Goal: Task Accomplishment & Management: Manage account settings

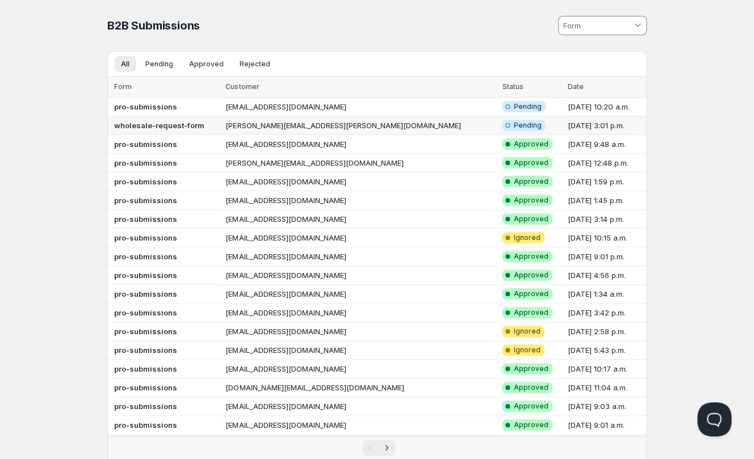
click at [257, 125] on td "[PERSON_NAME][EMAIL_ADDRESS][PERSON_NAME][DOMAIN_NAME]" at bounding box center [360, 125] width 277 height 19
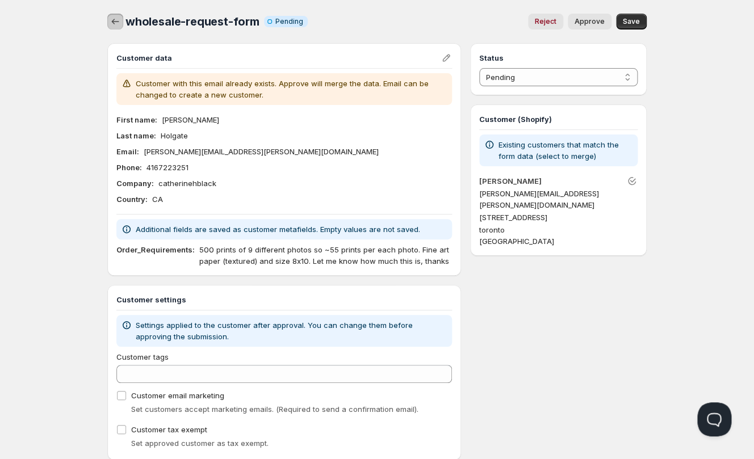
click at [121, 24] on icon "button" at bounding box center [115, 21] width 11 height 11
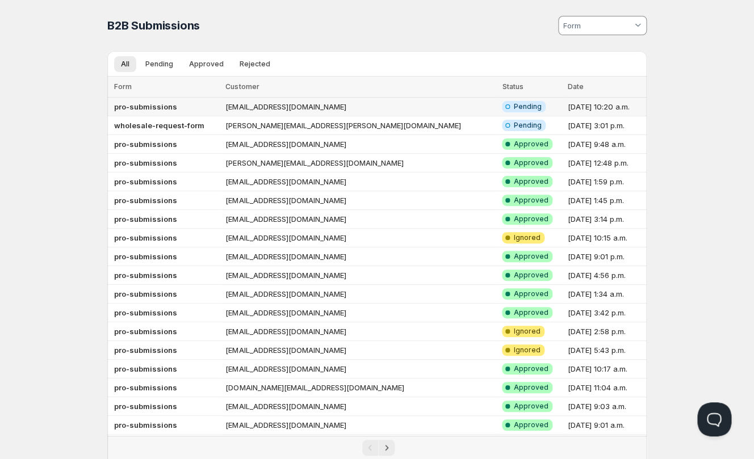
click at [283, 108] on td "[EMAIL_ADDRESS][DOMAIN_NAME]" at bounding box center [360, 107] width 277 height 19
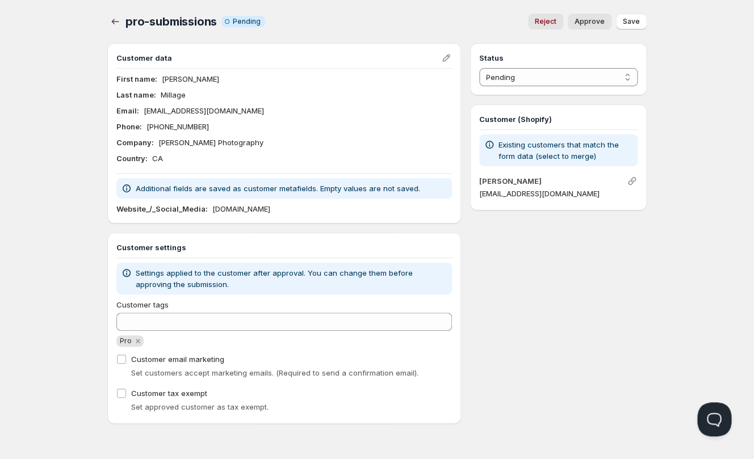
drag, startPoint x: 306, startPoint y: 210, endPoint x: 211, endPoint y: 212, distance: 94.3
click at [211, 212] on div "Website_/_Social_Media : Www.paulmillagephotography.com" at bounding box center [284, 208] width 336 height 11
copy p "[DOMAIN_NAME]"
drag, startPoint x: 551, startPoint y: 298, endPoint x: 537, endPoint y: 289, distance: 17.0
click at [551, 298] on div "Status Pending Approved Rejected Ignored Spam Pending Customer (Shopify) Existi…" at bounding box center [558, 233] width 177 height 381
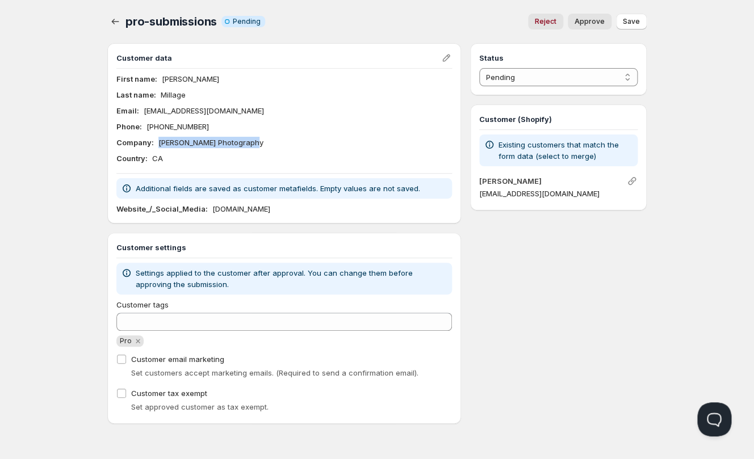
drag, startPoint x: 160, startPoint y: 142, endPoint x: 276, endPoint y: 152, distance: 116.8
click at [280, 148] on div "Company : Paul Millage Photography" at bounding box center [284, 142] width 336 height 11
copy p "[PERSON_NAME] Photography"
drag, startPoint x: 330, startPoint y: 107, endPoint x: 312, endPoint y: 108, distance: 17.6
click at [330, 107] on div "Email : Pmillage@me.com" at bounding box center [284, 110] width 336 height 11
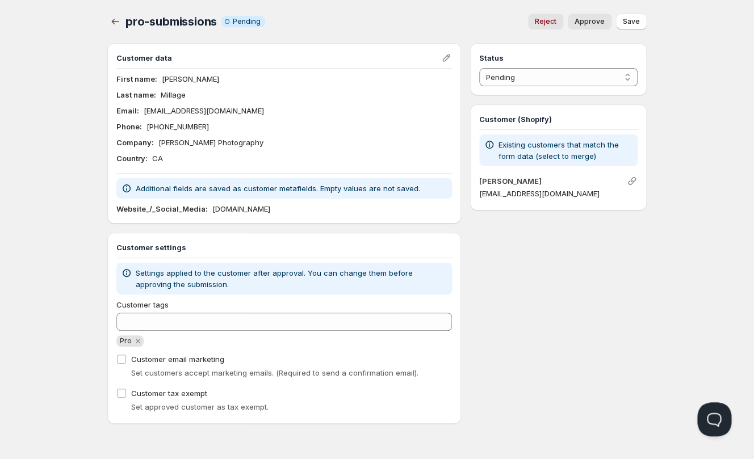
drag, startPoint x: 211, startPoint y: 212, endPoint x: 367, endPoint y: 208, distance: 156.2
click at [367, 203] on div "Website_/_Social_Media : Www.paulmillagephotography.com" at bounding box center [284, 208] width 336 height 11
copy p "[DOMAIN_NAME]"
click at [528, 317] on div "Status Pending Approved Rejected Ignored Spam Pending Customer (Shopify) Existi…" at bounding box center [558, 233] width 177 height 381
click option "Approved" at bounding box center [0, 0] width 0 height 0
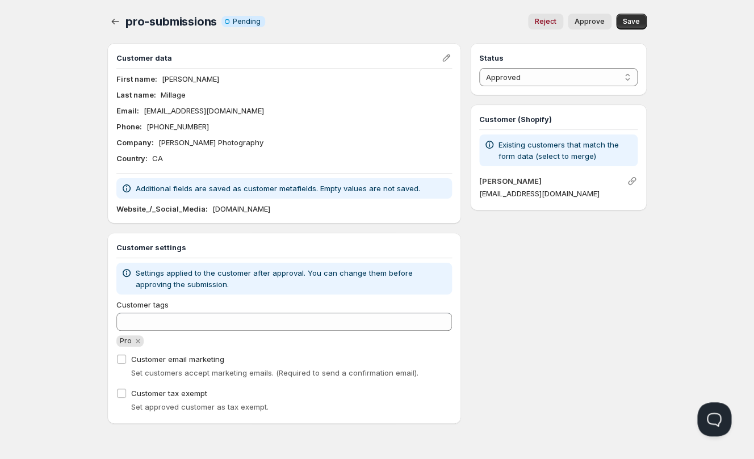
click at [585, 22] on span "Approve" at bounding box center [590, 21] width 30 height 9
select select "0"
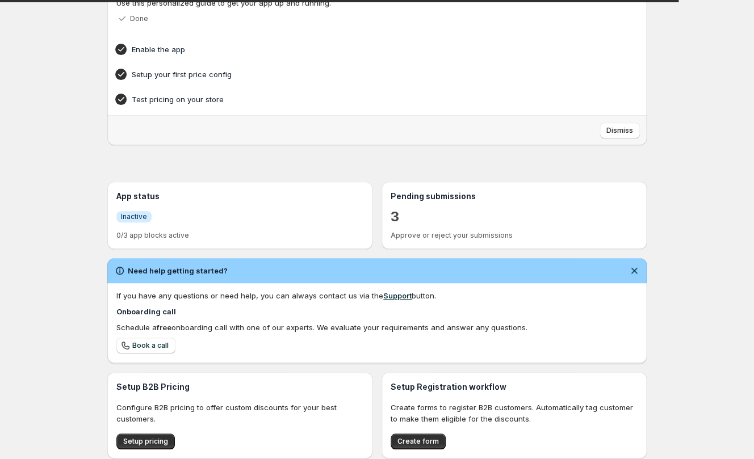
scroll to position [84, 0]
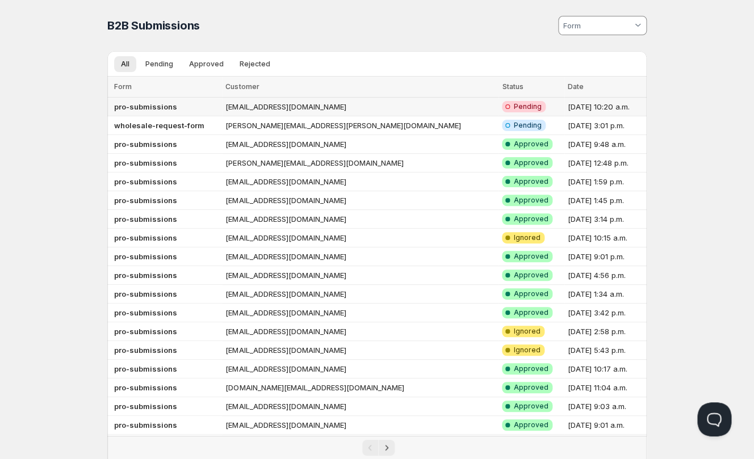
click at [289, 108] on td "[EMAIL_ADDRESS][DOMAIN_NAME]" at bounding box center [360, 107] width 277 height 19
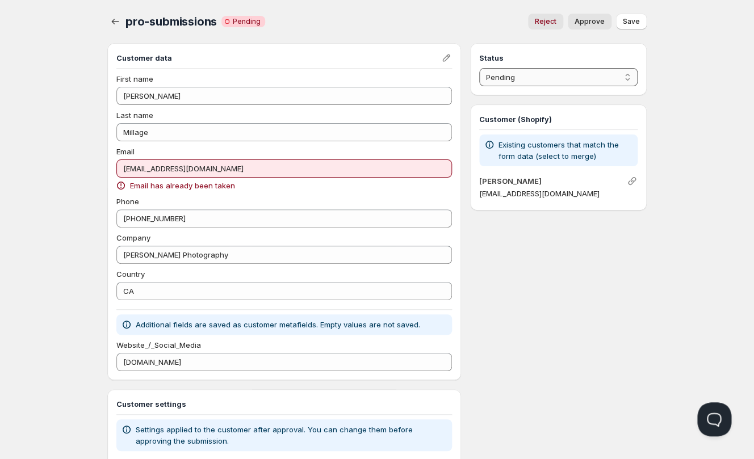
click option "Approved" at bounding box center [0, 0] width 0 height 0
click at [199, 179] on div "Email [EMAIL_ADDRESS][DOMAIN_NAME] Email has already been taken" at bounding box center [284, 168] width 336 height 45
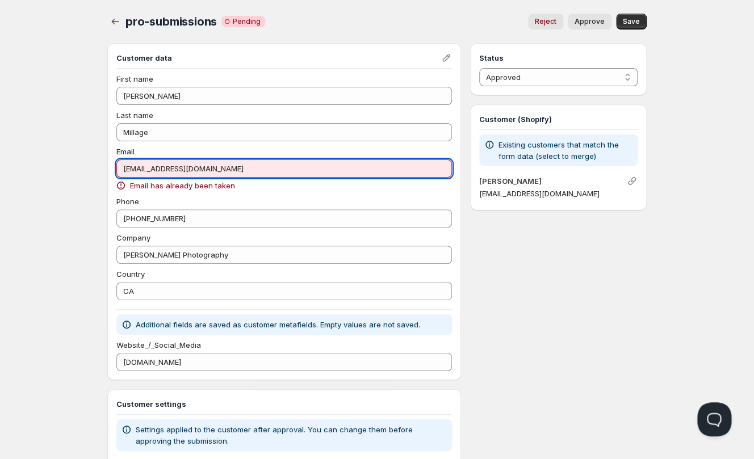
click at [201, 171] on input "[EMAIL_ADDRESS][DOMAIN_NAME]" at bounding box center [284, 169] width 336 height 18
click at [520, 185] on link "[PERSON_NAME]" at bounding box center [510, 181] width 62 height 9
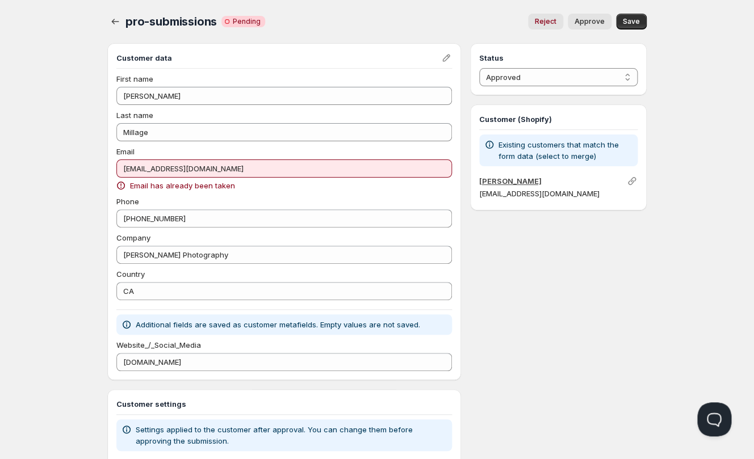
click at [502, 185] on link "[PERSON_NAME]" at bounding box center [510, 181] width 62 height 9
select select "0"
click at [712, 158] on div "Home Pricing Price lists Checkout Forms Submissions Settings Features Plans pro…" at bounding box center [377, 304] width 754 height 609
click at [367, 9] on div "pro-submissions. This page is ready pro-submissions Critical Incomplete Pending…" at bounding box center [377, 21] width 540 height 43
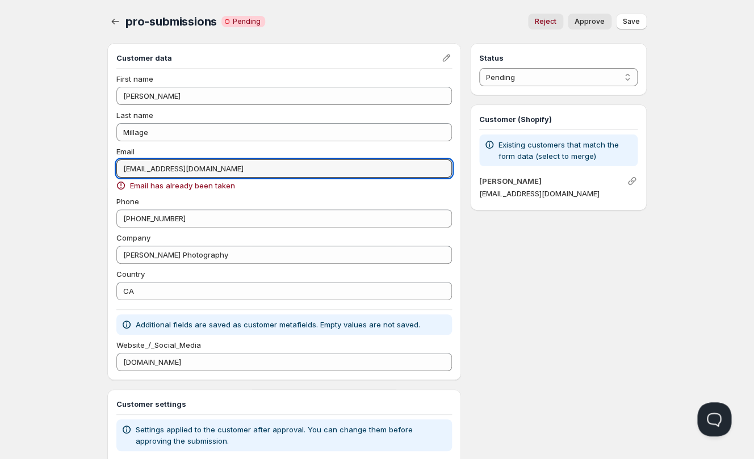
drag, startPoint x: 127, startPoint y: 169, endPoint x: 101, endPoint y: 170, distance: 25.6
click at [116, 170] on input "[EMAIL_ADDRESS][DOMAIN_NAME]" at bounding box center [284, 169] width 336 height 18
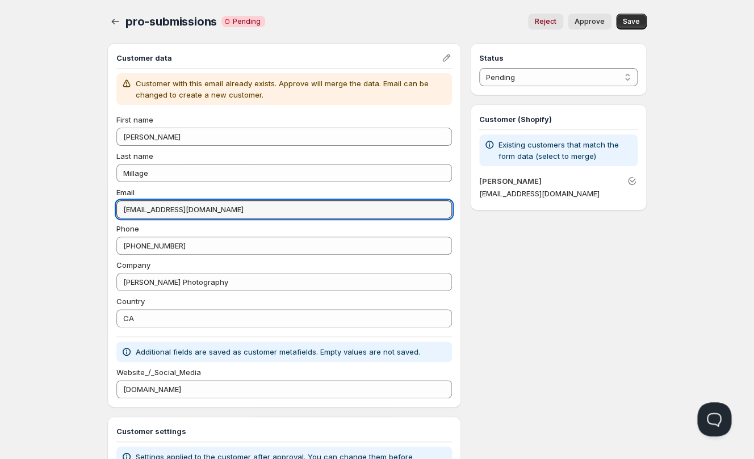
type input "[EMAIL_ADDRESS][DOMAIN_NAME]"
click at [469, 3] on span "Online" at bounding box center [376, 8] width 747 height 16
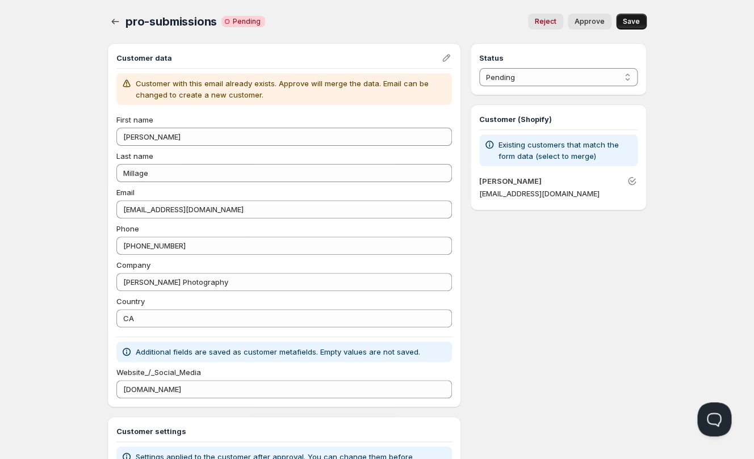
click at [635, 19] on span "Save" at bounding box center [631, 21] width 17 height 9
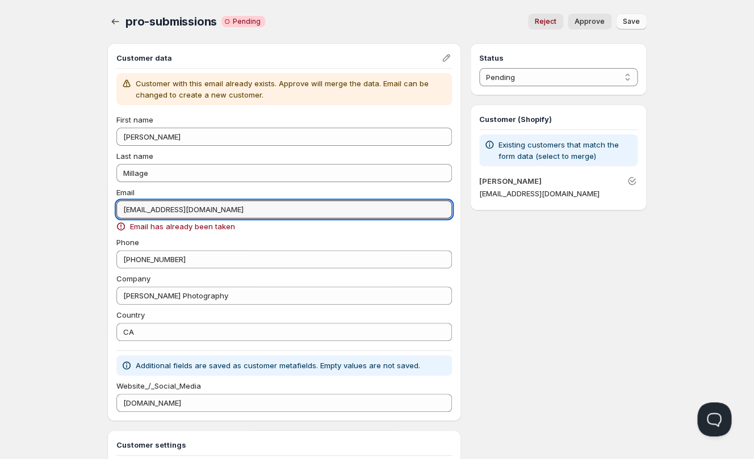
drag, startPoint x: 200, startPoint y: 208, endPoint x: 62, endPoint y: 207, distance: 138.0
click at [116, 206] on input "[EMAIL_ADDRESS][DOMAIN_NAME]" at bounding box center [284, 209] width 336 height 18
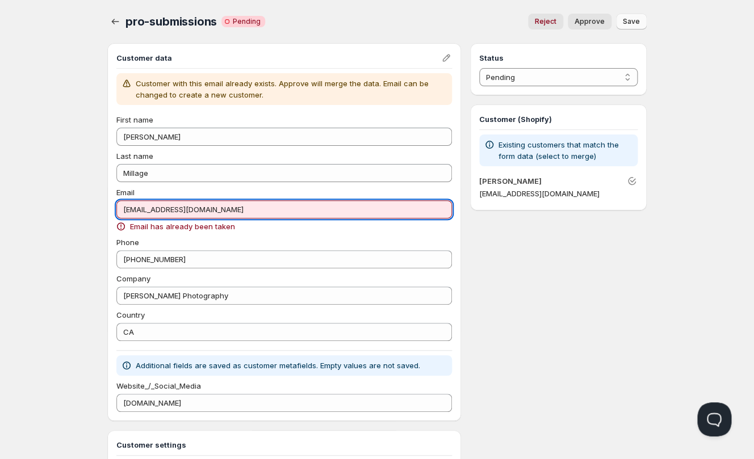
click at [349, 11] on div "pro-submissions. This page is ready pro-submissions Critical Incomplete Pending…" at bounding box center [377, 21] width 540 height 43
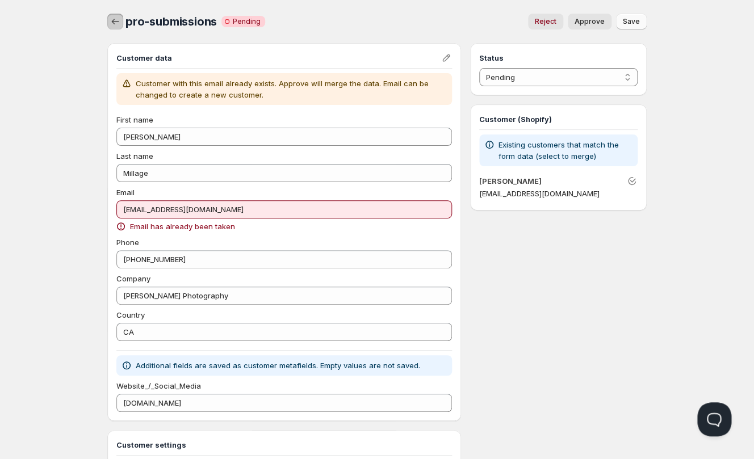
click at [114, 18] on icon "button" at bounding box center [115, 21] width 11 height 11
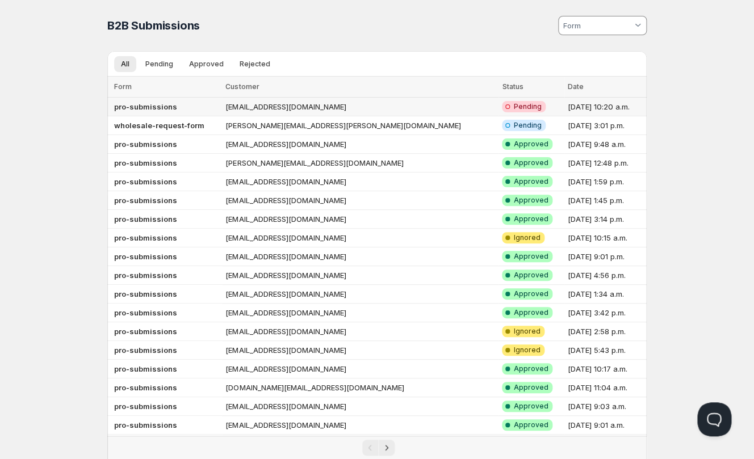
click at [299, 104] on td "[EMAIL_ADDRESS][DOMAIN_NAME]" at bounding box center [360, 107] width 277 height 19
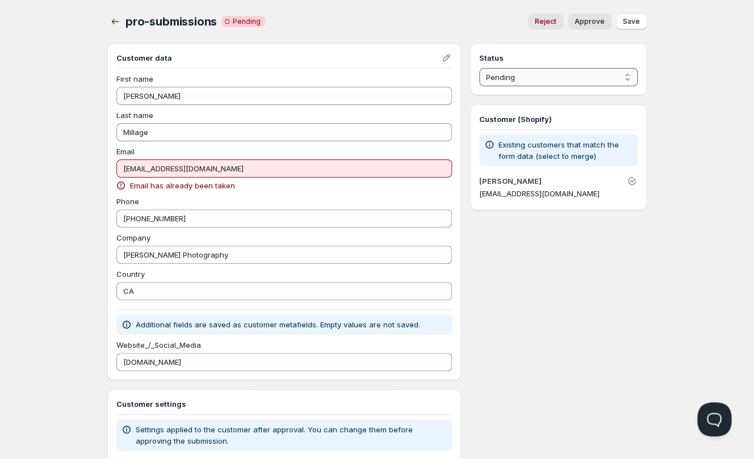
select select "3"
click option "Ignored" at bounding box center [0, 0] width 0 height 0
click at [636, 21] on span "Save" at bounding box center [631, 21] width 17 height 9
click at [114, 24] on icon "button" at bounding box center [115, 22] width 7 height 6
